Goal: Task Accomplishment & Management: Manage account settings

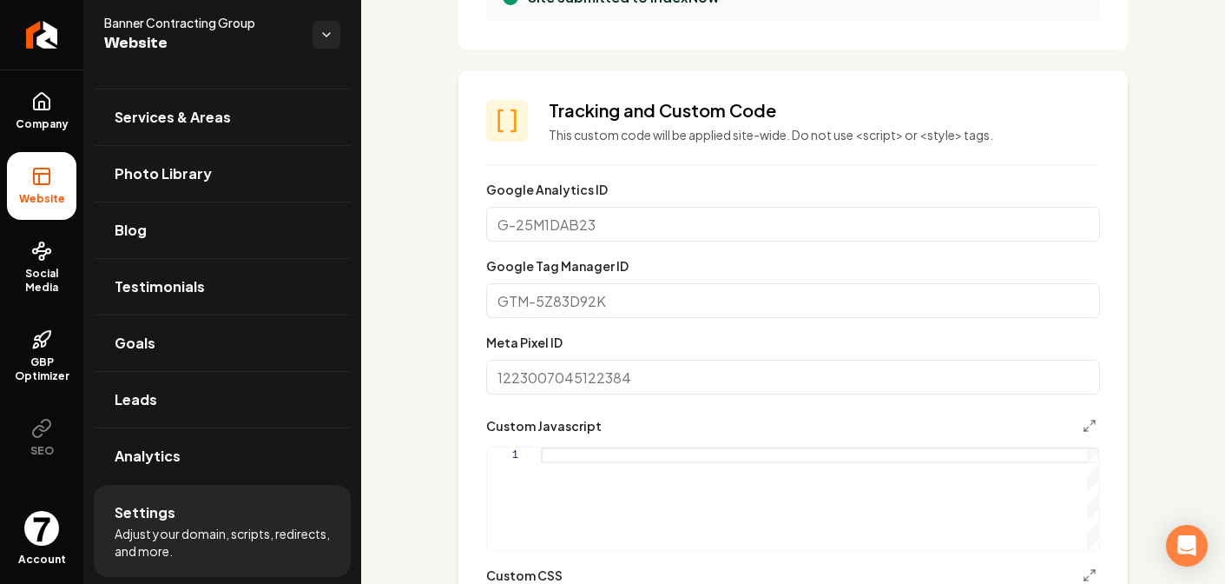
scroll to position [761, 0]
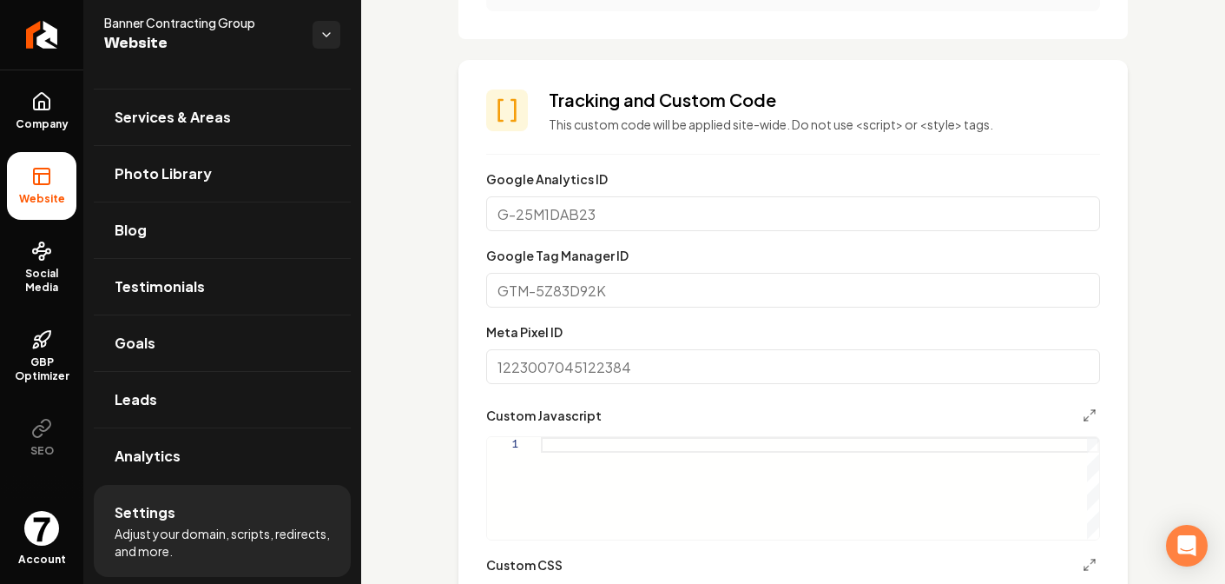
click at [604, 290] on input "Google Tag Manager ID" at bounding box center [793, 290] width 614 height 35
click at [577, 287] on input "Google Tag Manager ID" at bounding box center [793, 290] width 614 height 35
drag, startPoint x: 568, startPoint y: 276, endPoint x: 625, endPoint y: 278, distance: 57.3
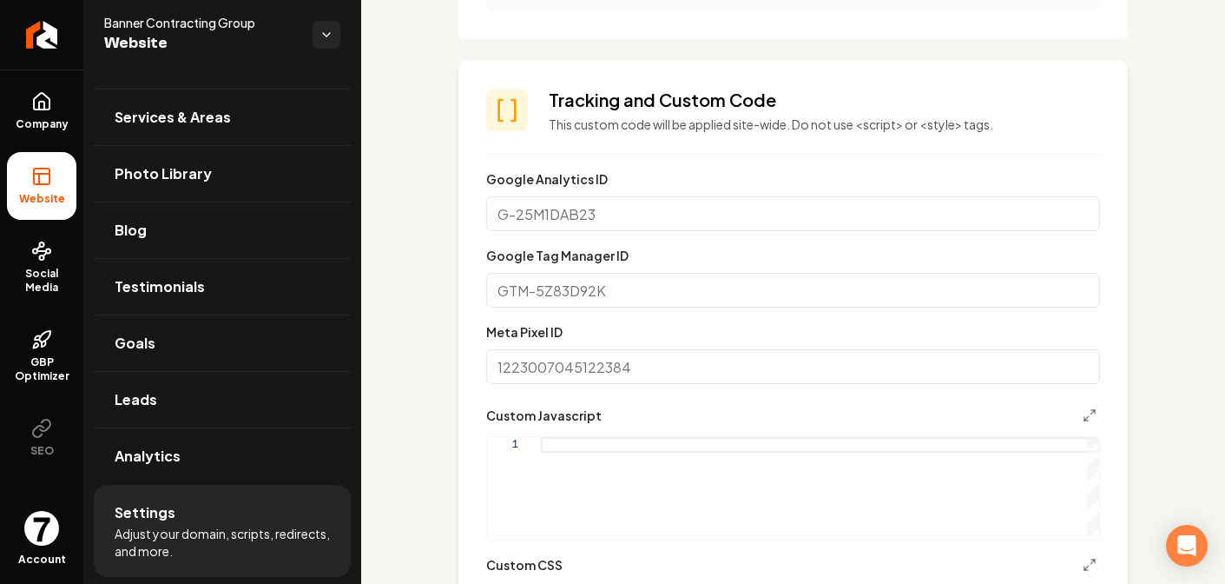
click at [625, 278] on input "Google Tag Manager ID" at bounding box center [793, 290] width 614 height 35
drag, startPoint x: 614, startPoint y: 286, endPoint x: 524, endPoint y: 280, distance: 90.5
click at [524, 280] on input "Google Tag Manager ID" at bounding box center [793, 290] width 614 height 35
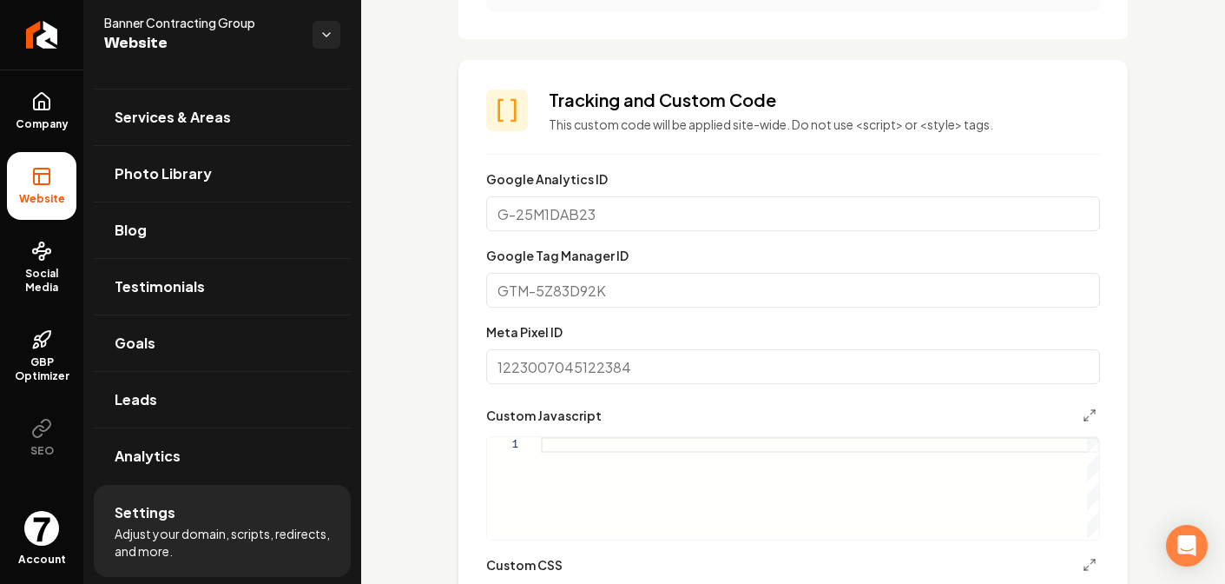
click at [524, 280] on input "Google Tag Manager ID" at bounding box center [793, 290] width 614 height 35
click at [553, 208] on input "Google Analytics ID" at bounding box center [793, 213] width 614 height 35
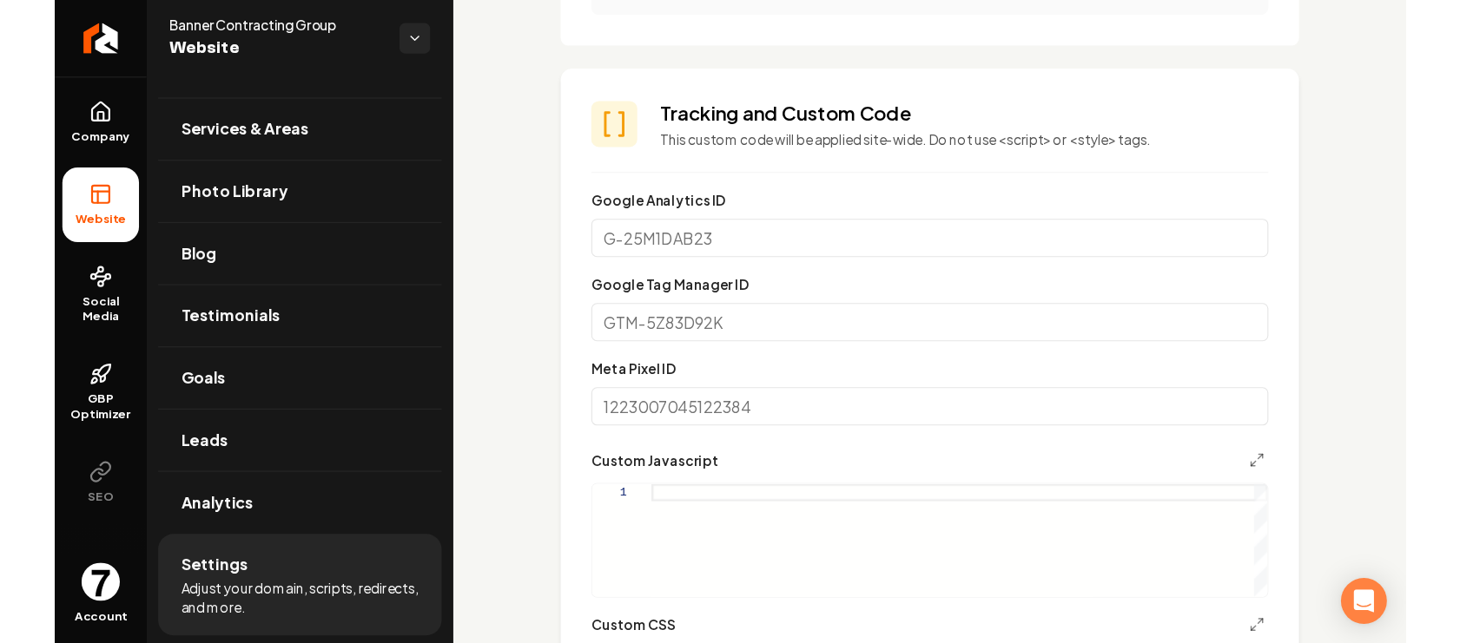
scroll to position [734, 0]
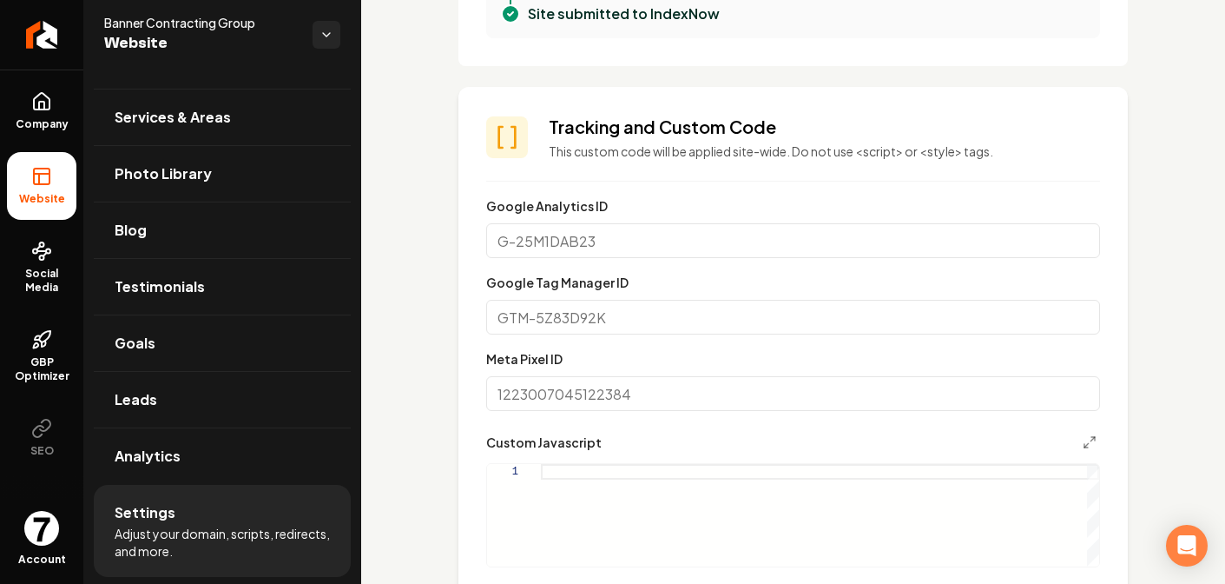
click at [503, 276] on label "Google Tag Manager ID" at bounding box center [557, 282] width 142 height 16
click at [503, 300] on input "Google Tag Manager ID" at bounding box center [793, 317] width 614 height 35
click at [591, 244] on input "Google Analytics ID" at bounding box center [793, 240] width 614 height 35
click at [544, 308] on input "Google Tag Manager ID" at bounding box center [793, 317] width 614 height 35
type input "G"
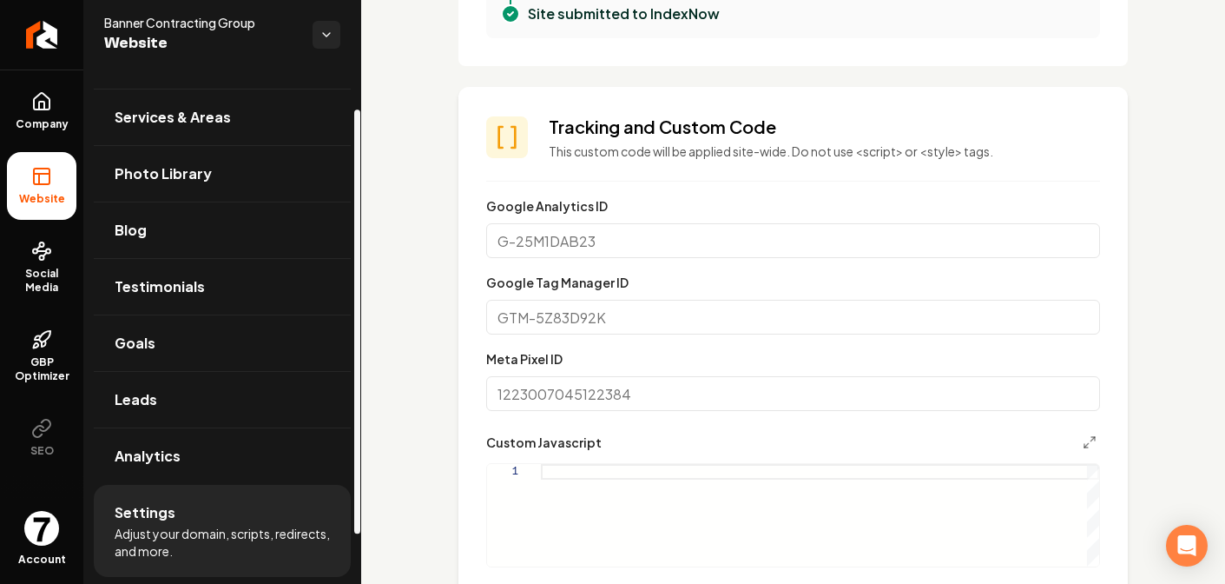
click at [405, 343] on div "**********" at bounding box center [793, 521] width 864 height 2371
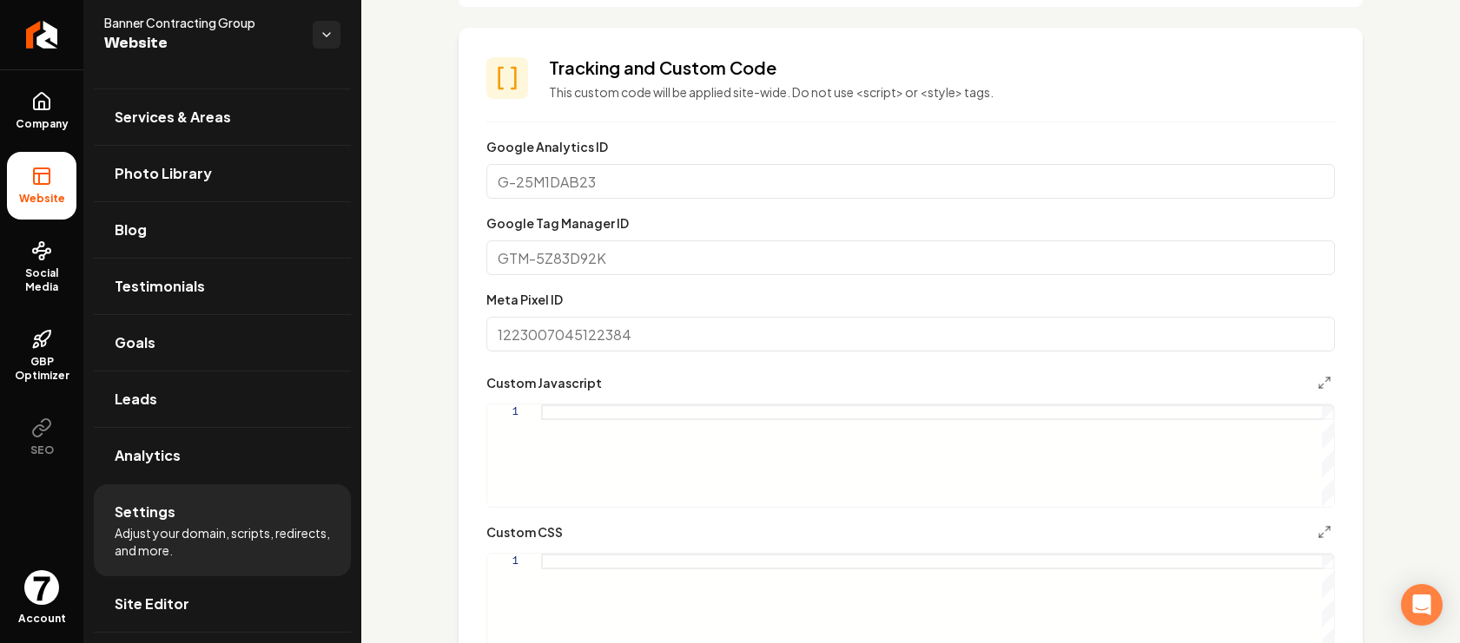
scroll to position [675, 0]
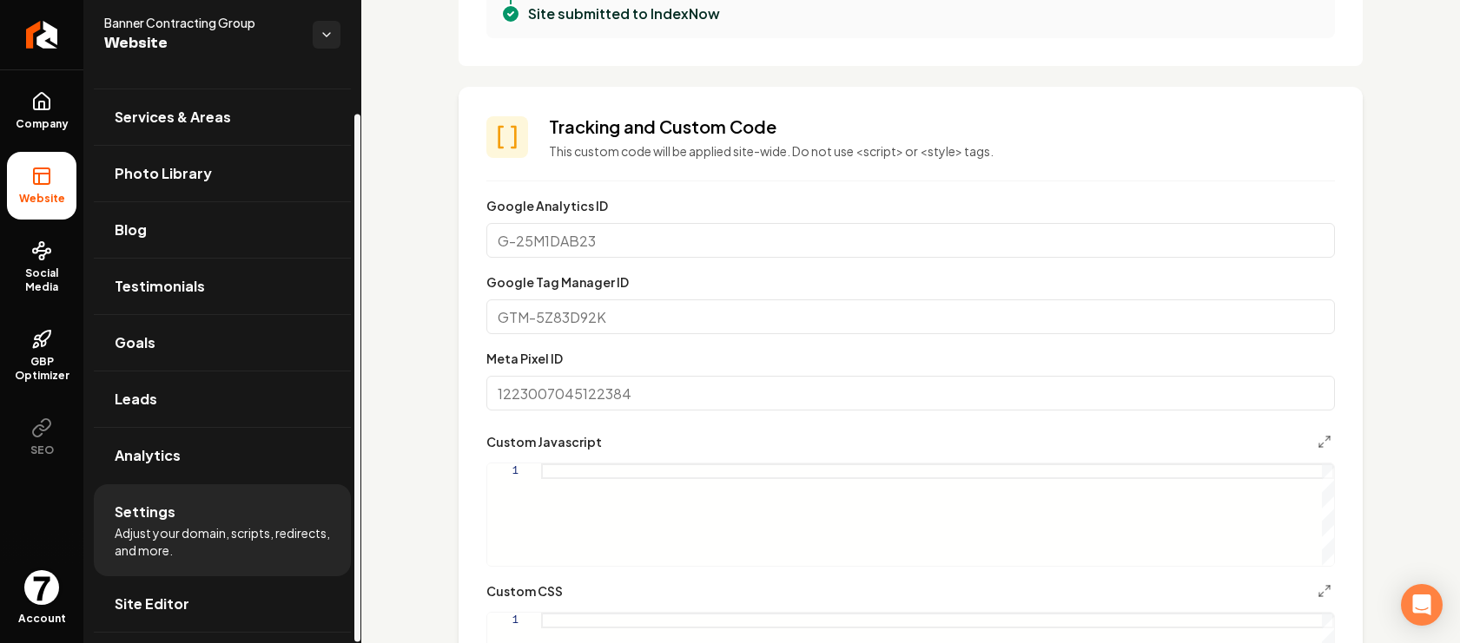
click at [47, 583] on img "Open user button" at bounding box center [41, 588] width 35 height 35
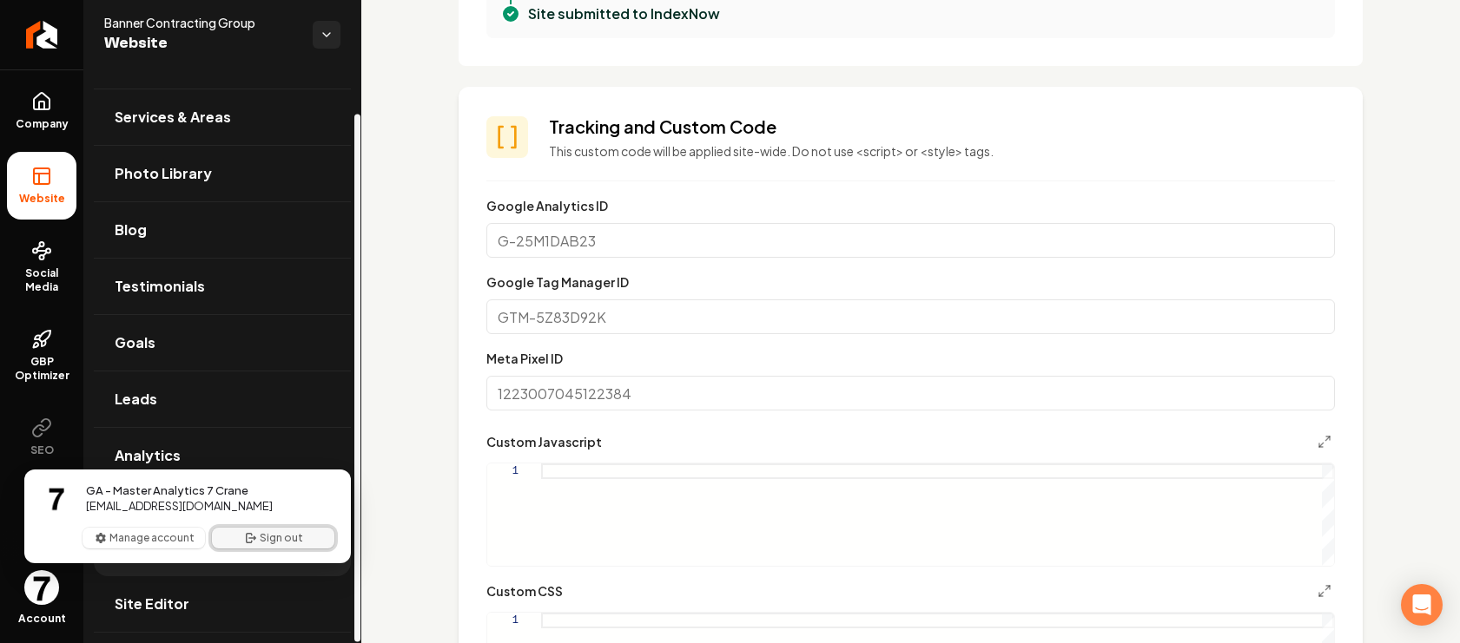
click at [282, 531] on button "Sign out" at bounding box center [273, 538] width 122 height 21
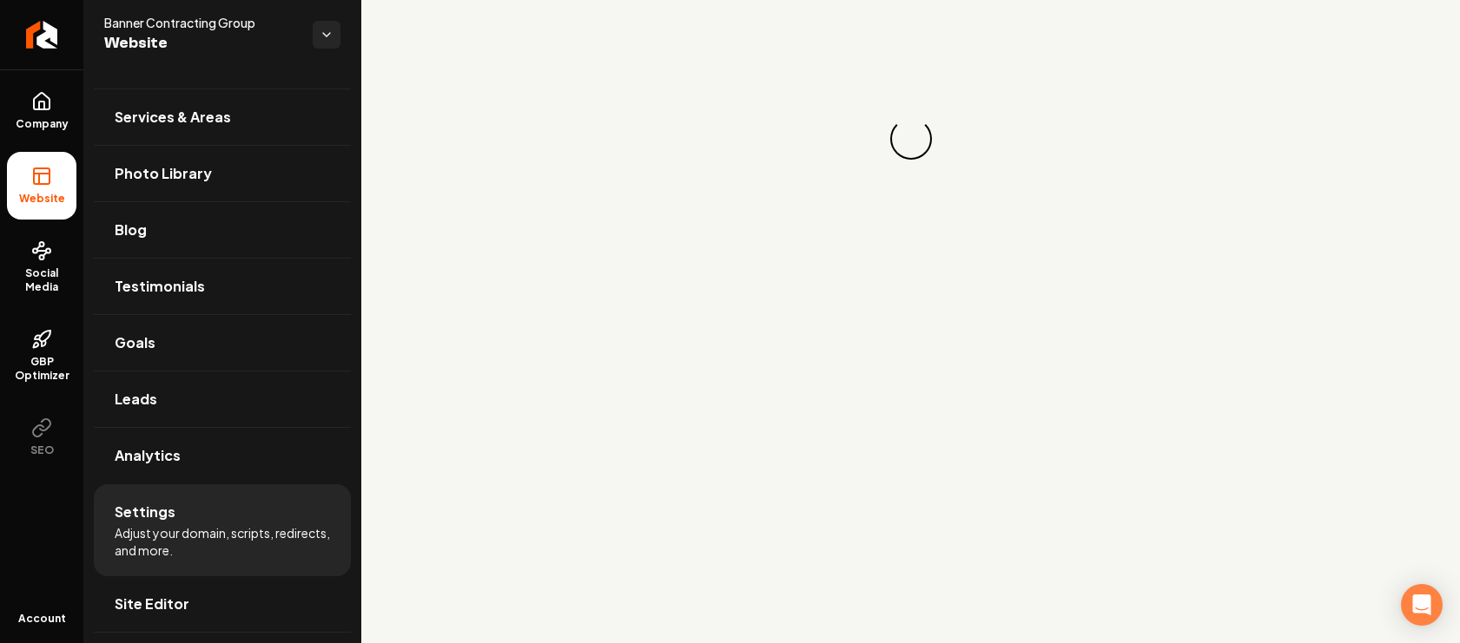
scroll to position [0, 0]
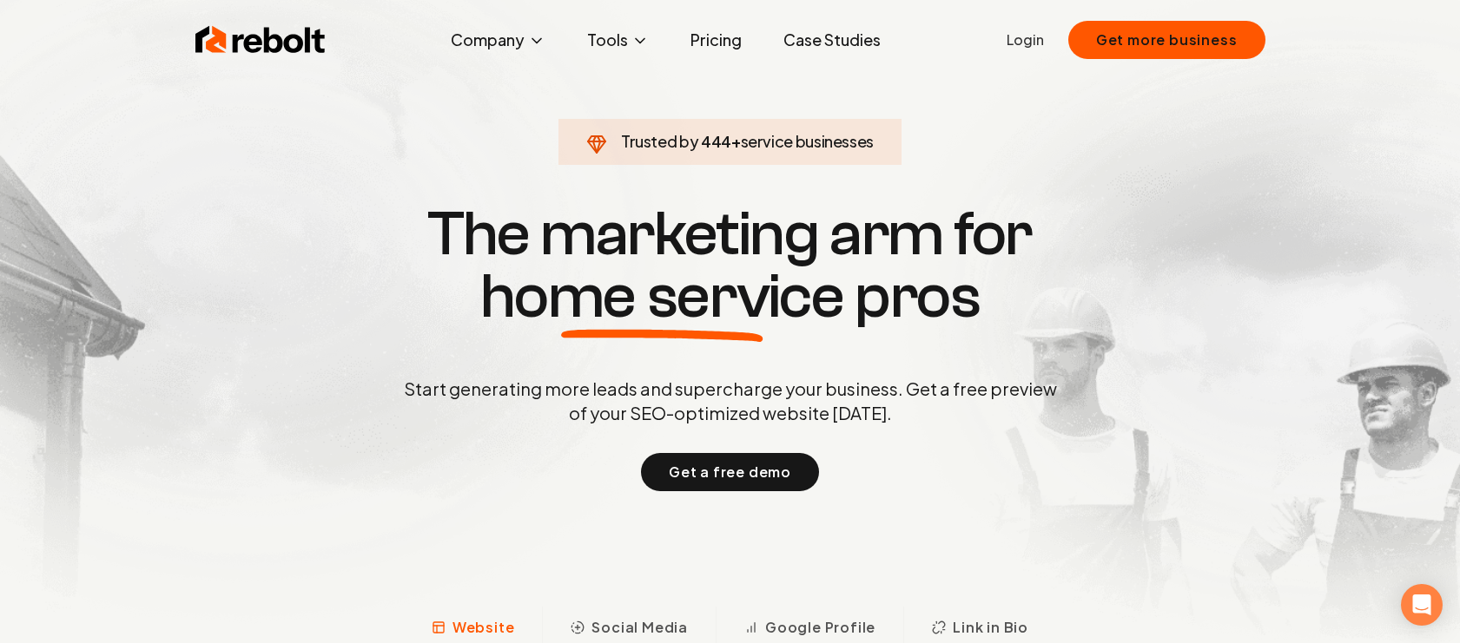
click at [1013, 37] on link "Login" at bounding box center [1024, 40] width 37 height 21
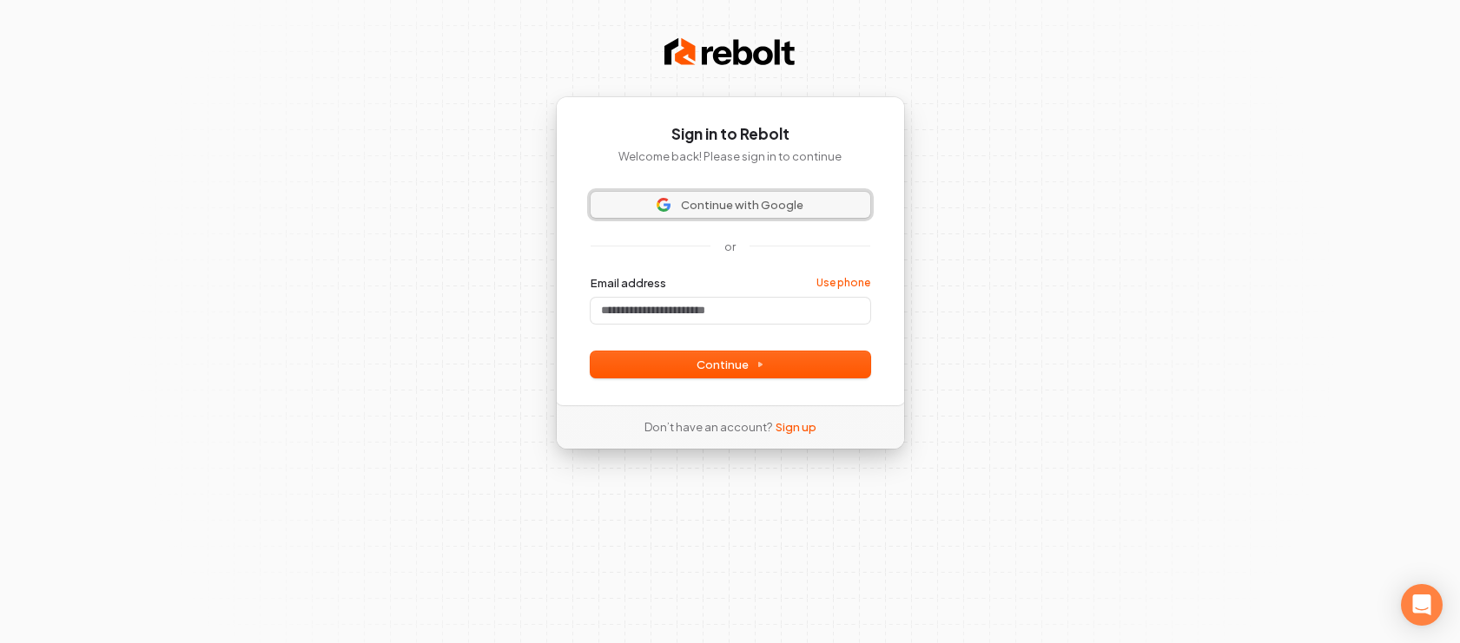
click at [705, 202] on span "Continue with Google" at bounding box center [742, 205] width 122 height 16
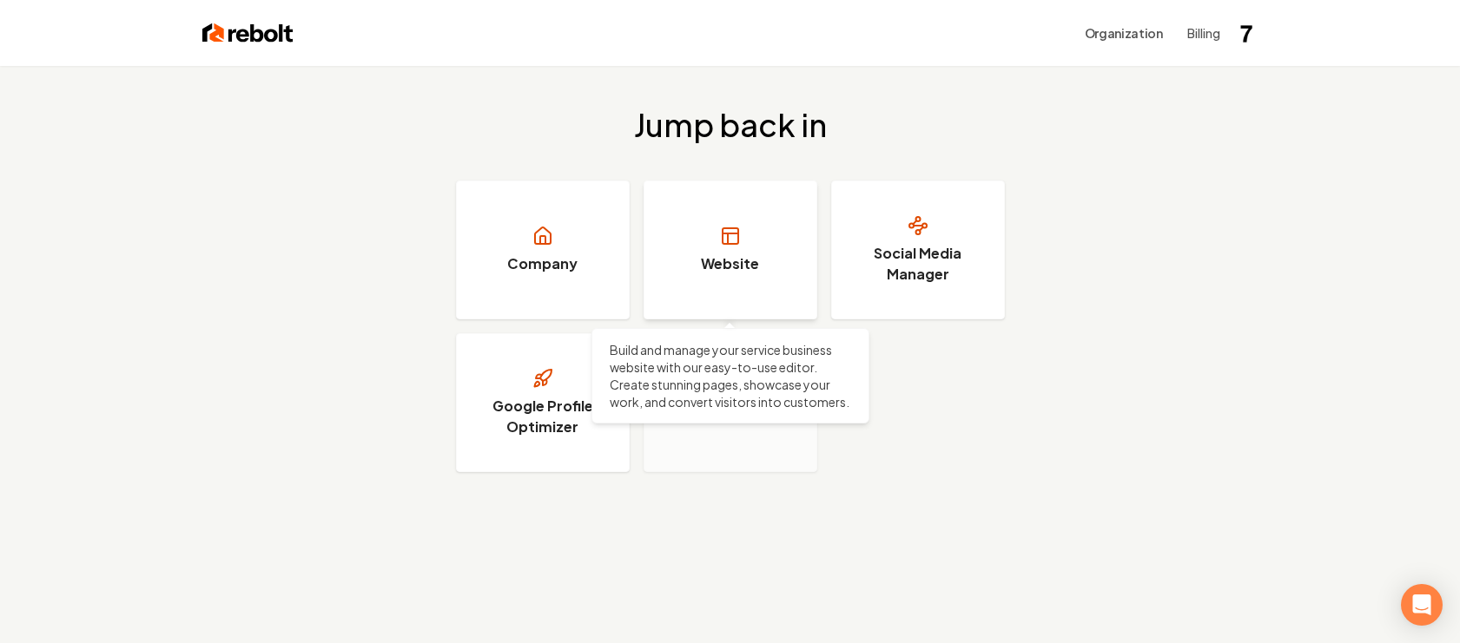
click at [749, 225] on link "Website" at bounding box center [730, 250] width 174 height 139
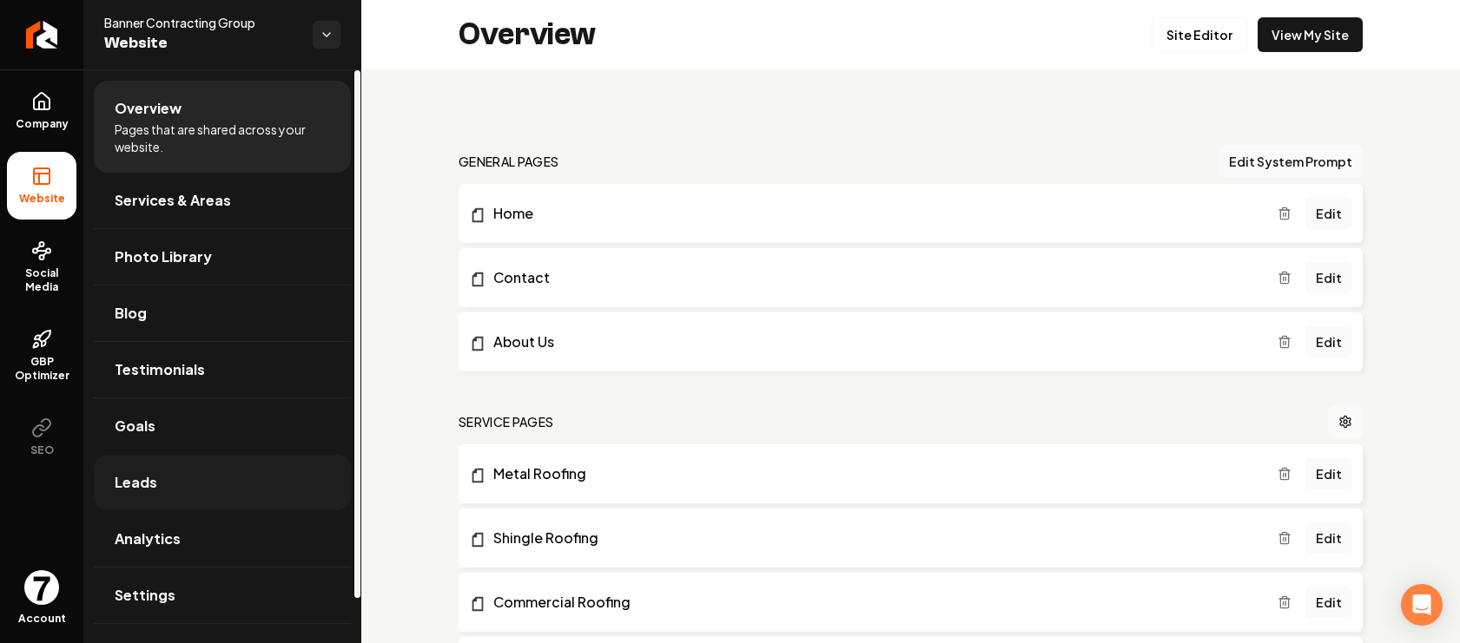
scroll to position [48, 0]
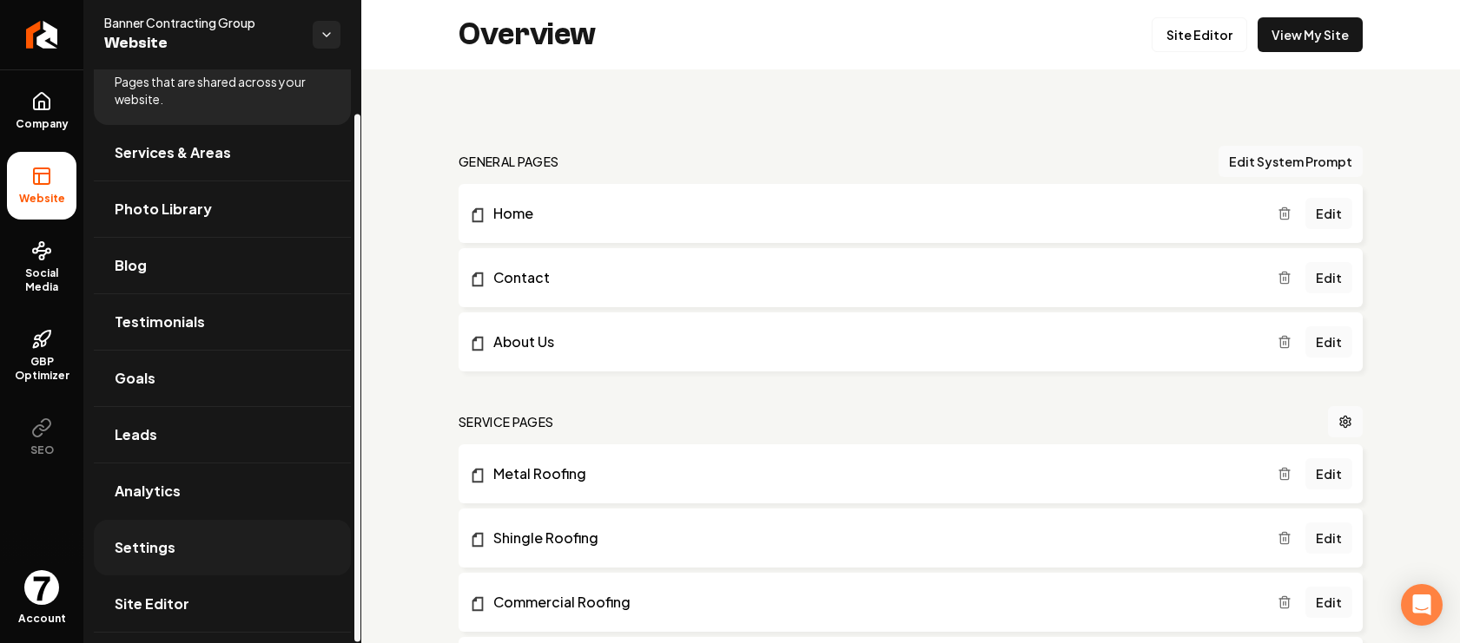
click at [222, 551] on link "Settings" at bounding box center [222, 548] width 257 height 56
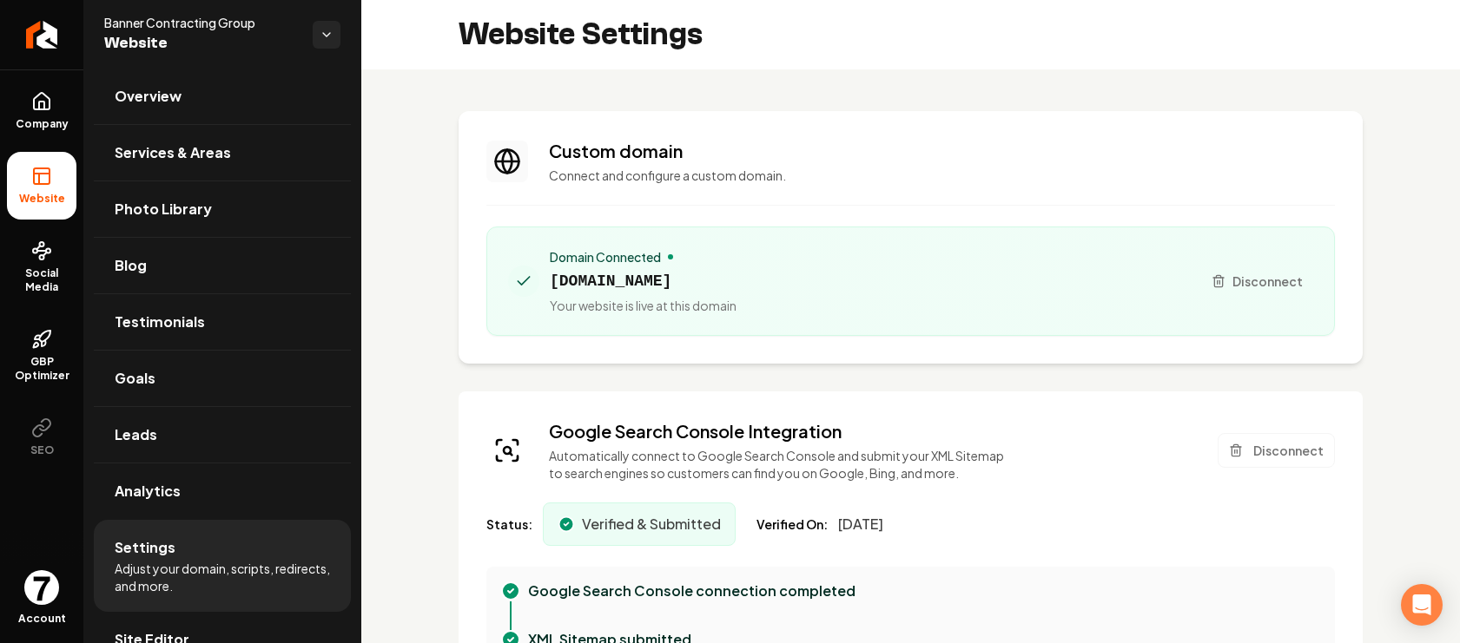
scroll to position [12, 0]
